Goal: Book appointment/travel/reservation

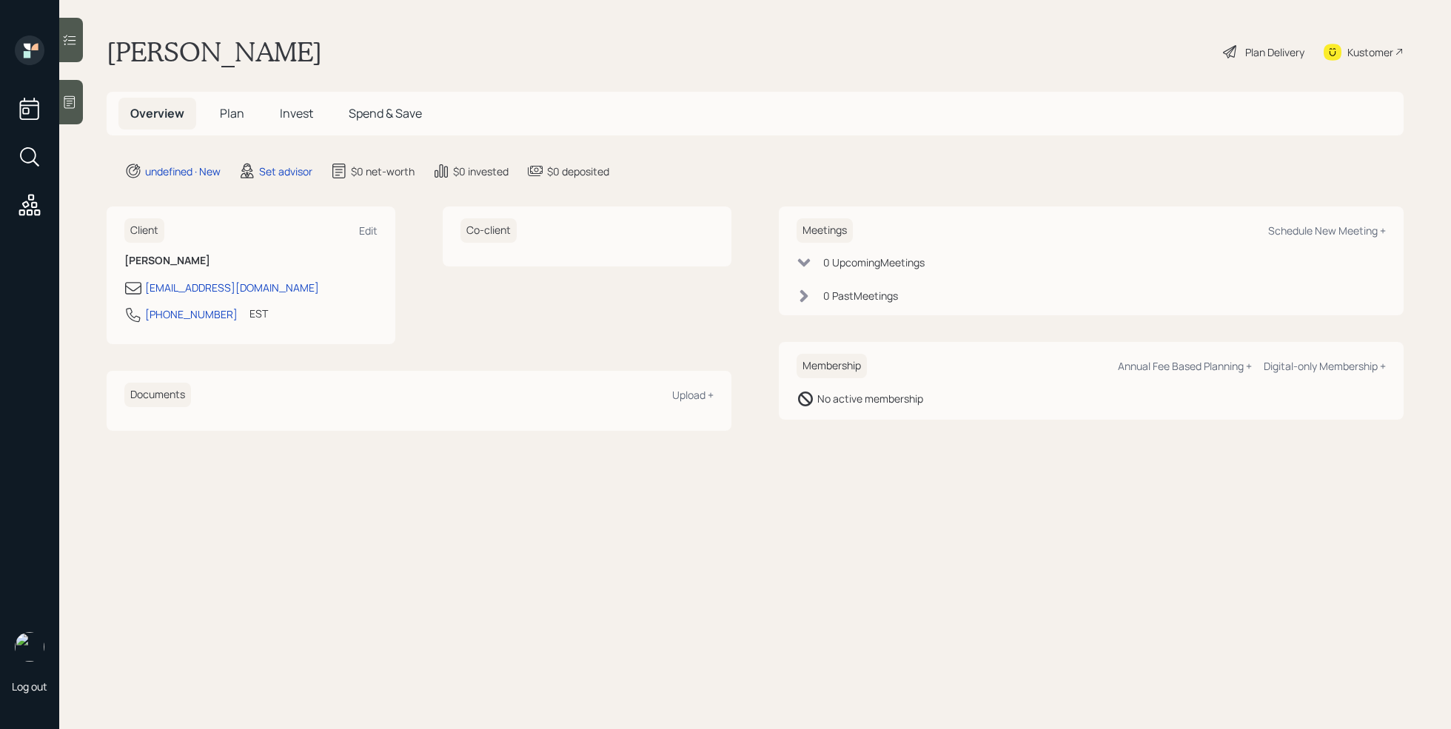
click at [67, 108] on icon at bounding box center [69, 102] width 15 height 15
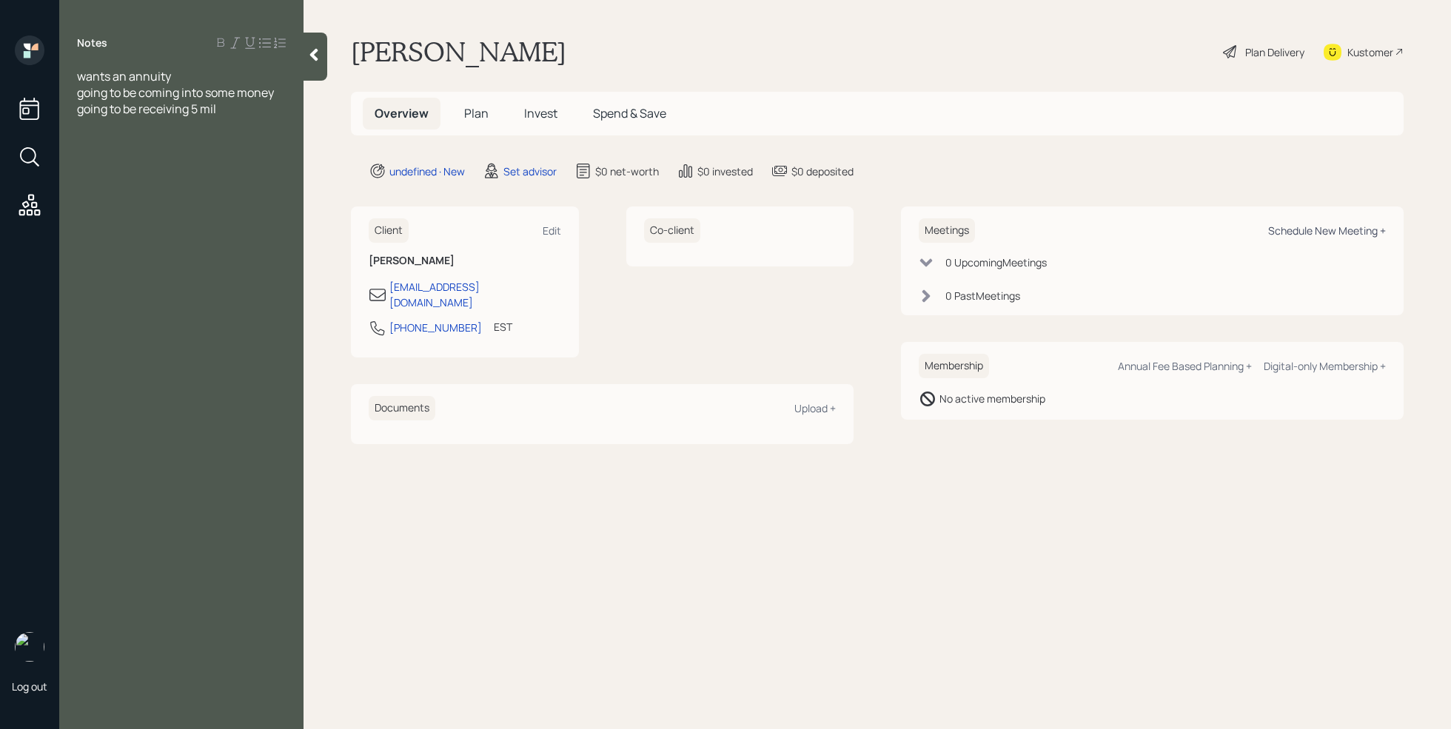
click at [1348, 228] on div "Schedule New Meeting +" at bounding box center [1327, 231] width 118 height 14
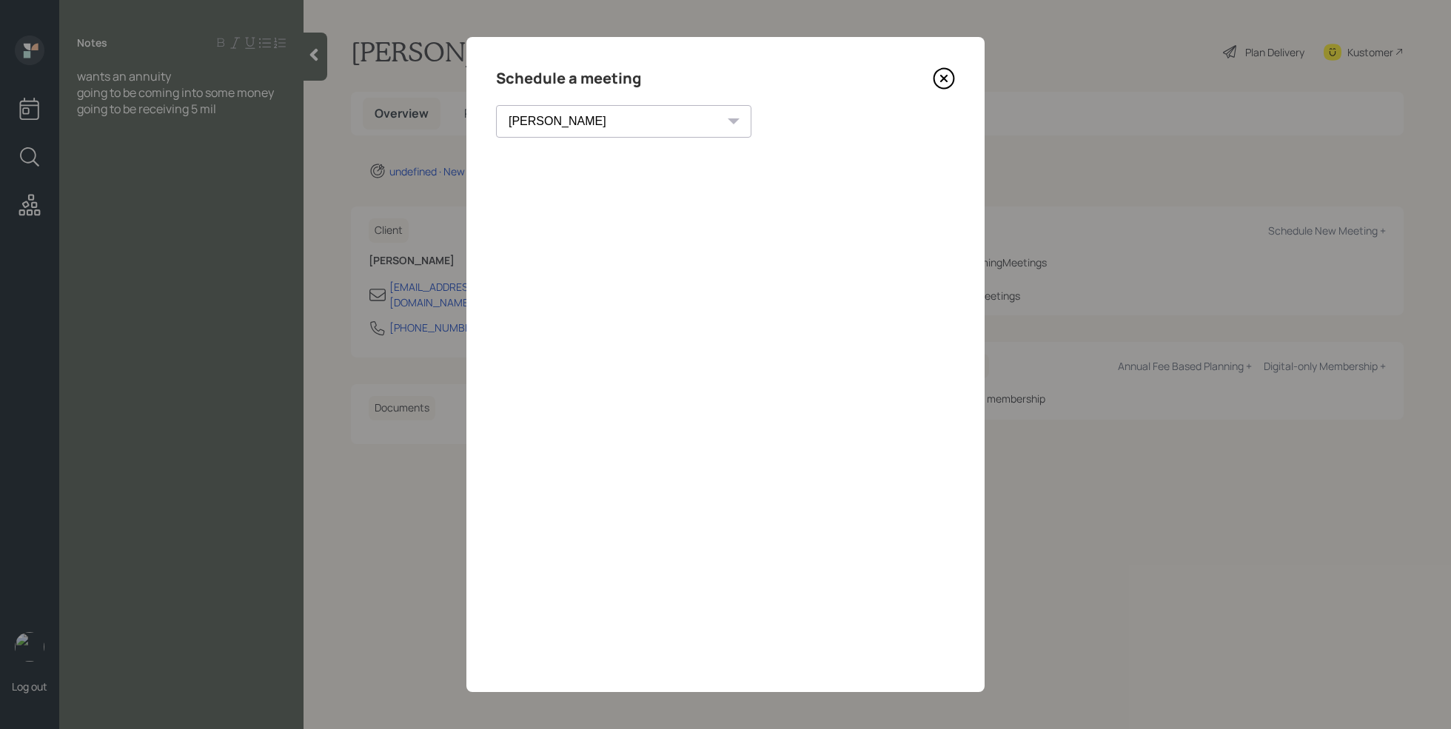
click at [601, 118] on div "Theresa Spinello Matthew Burke Xavier Ross Eitan Bar-David Ian Yamey Trevor Nel…" at bounding box center [623, 121] width 255 height 33
click at [555, 116] on select "Theresa Spinello Matthew Burke Xavier Ross Eitan Bar-David Ian Yamey Trevor Nel…" at bounding box center [623, 121] width 255 height 33
select select "7ee11780-4d8a-424a-8367-23e02165f7ba"
click at [496, 105] on select "Theresa Spinello Matthew Burke Xavier Ross Eitan Bar-David Ian Yamey Trevor Nel…" at bounding box center [623, 121] width 255 height 33
